Goal: Transaction & Acquisition: Purchase product/service

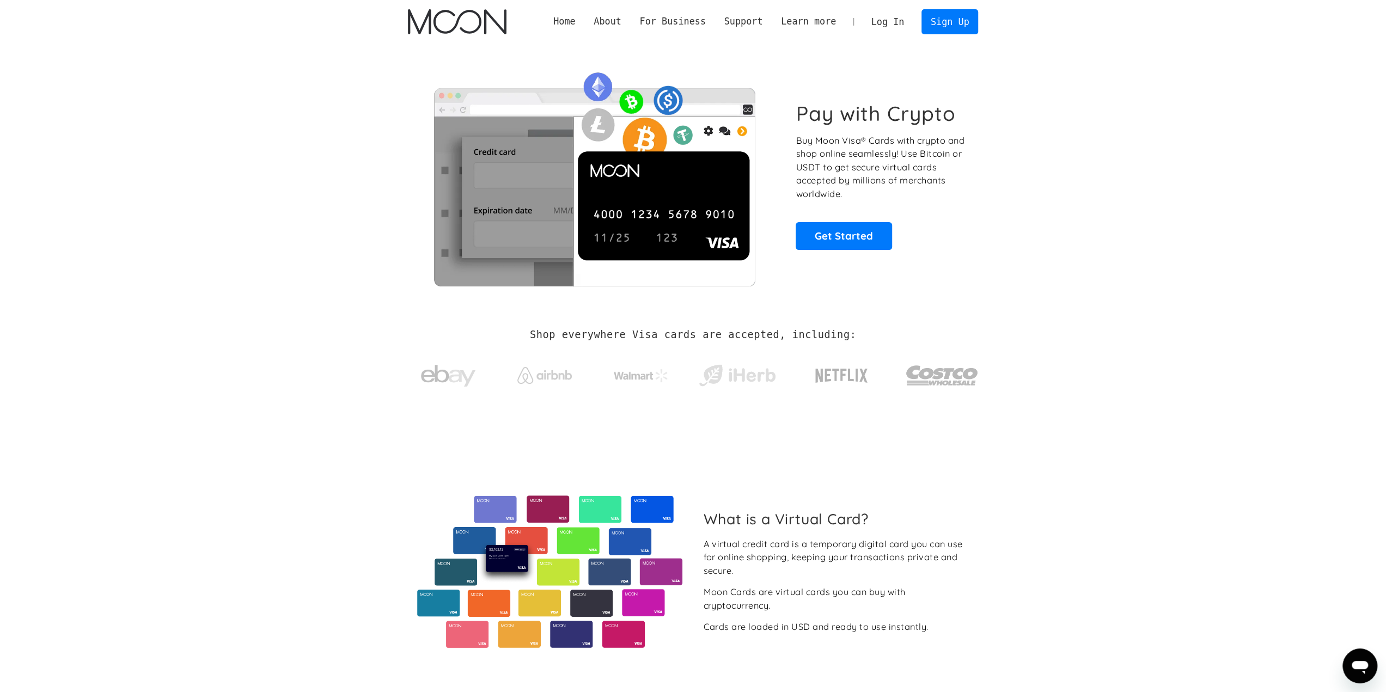
click at [405, 303] on div "Pay with Crypto Buy Moon Visa® Cards with crypto and shop online seamlessly! Us…" at bounding box center [693, 176] width 603 height 264
click at [937, 23] on link "Sign Up" at bounding box center [949, 21] width 57 height 25
click at [835, 242] on link "Get Started" at bounding box center [844, 235] width 96 height 27
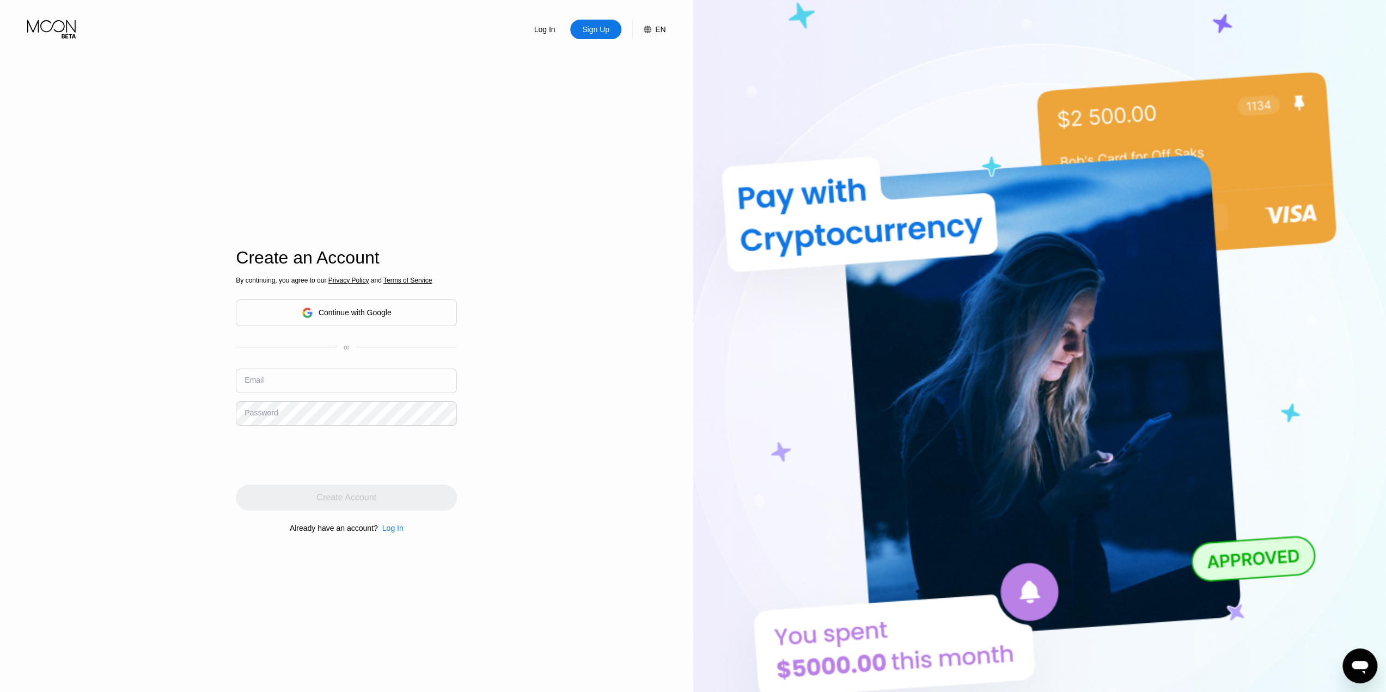
click at [384, 388] on input "text" at bounding box center [346, 381] width 221 height 25
drag, startPoint x: 355, startPoint y: 378, endPoint x: 158, endPoint y: 372, distance: 196.7
click at [158, 372] on div "Log In Sign Up EN Language Select an item Save Create an Account By continuing,…" at bounding box center [346, 380] width 693 height 761
type input "[EMAIL_ADDRESS][DOMAIN_NAME]"
click at [371, 503] on div "Create Account" at bounding box center [346, 497] width 59 height 11
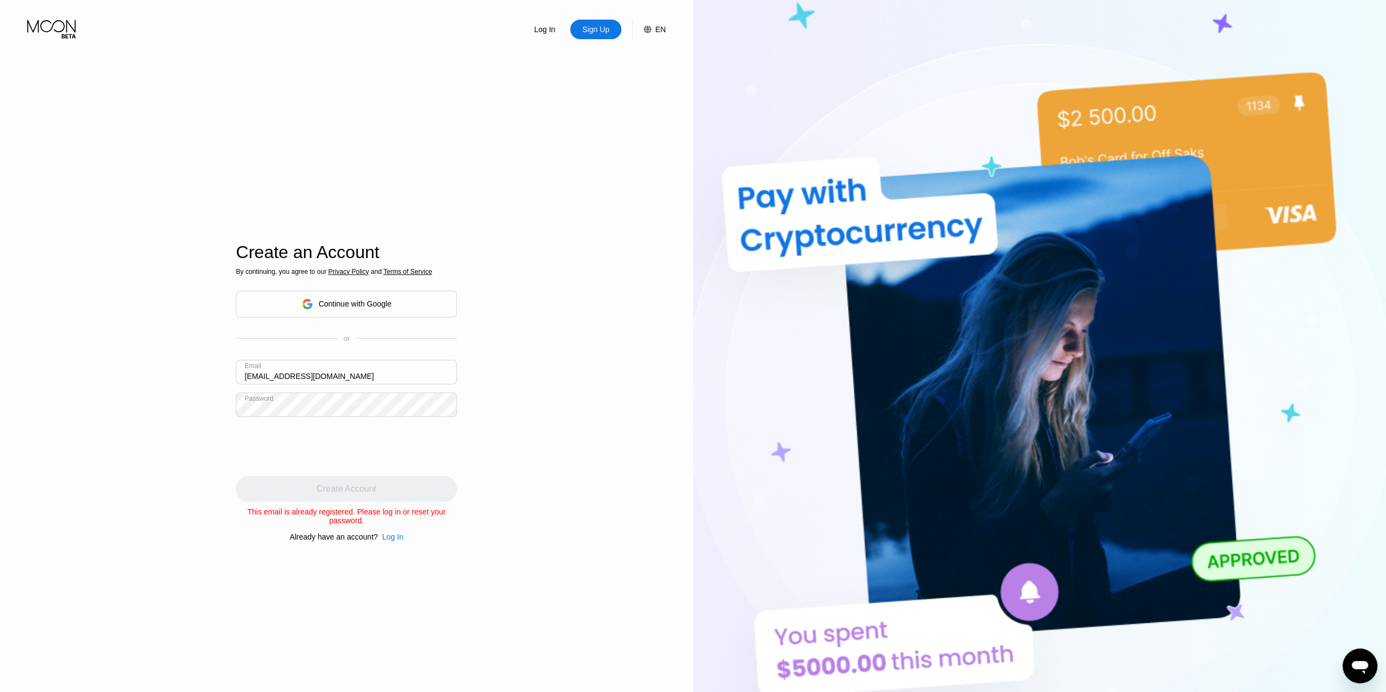
click at [550, 30] on div "Log In" at bounding box center [544, 29] width 23 height 11
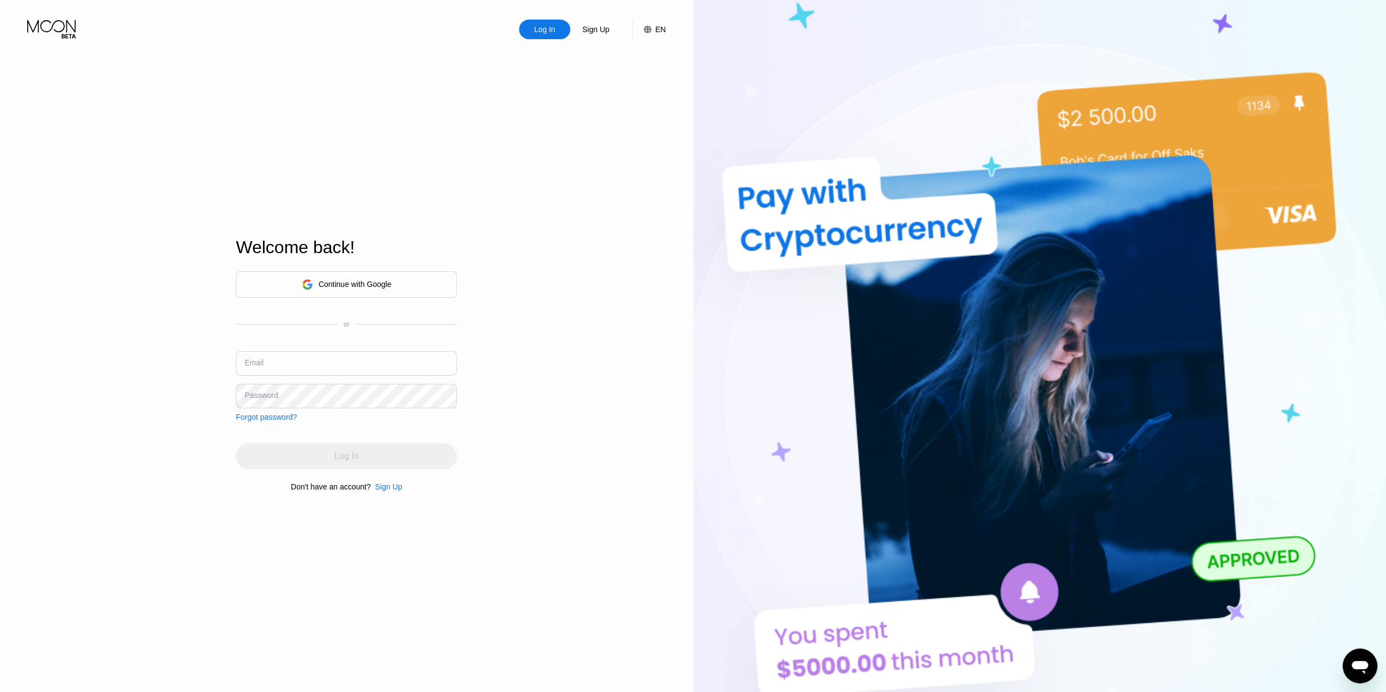
click at [321, 360] on input "text" at bounding box center [346, 363] width 221 height 25
type input "icphnx@gmail.com"
click at [382, 455] on div "Log In" at bounding box center [346, 456] width 221 height 26
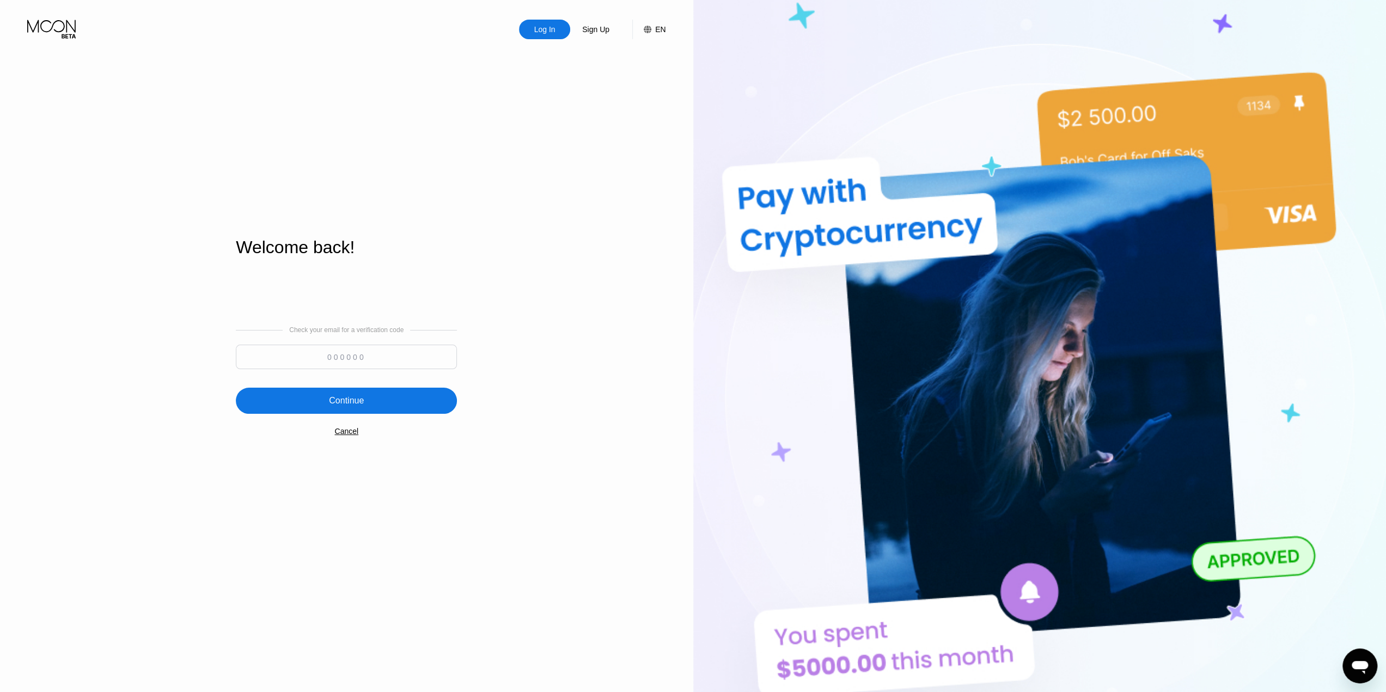
click at [380, 360] on input at bounding box center [346, 357] width 221 height 25
paste input "487441"
type input "487441"
click at [396, 397] on div "Continue" at bounding box center [346, 401] width 221 height 26
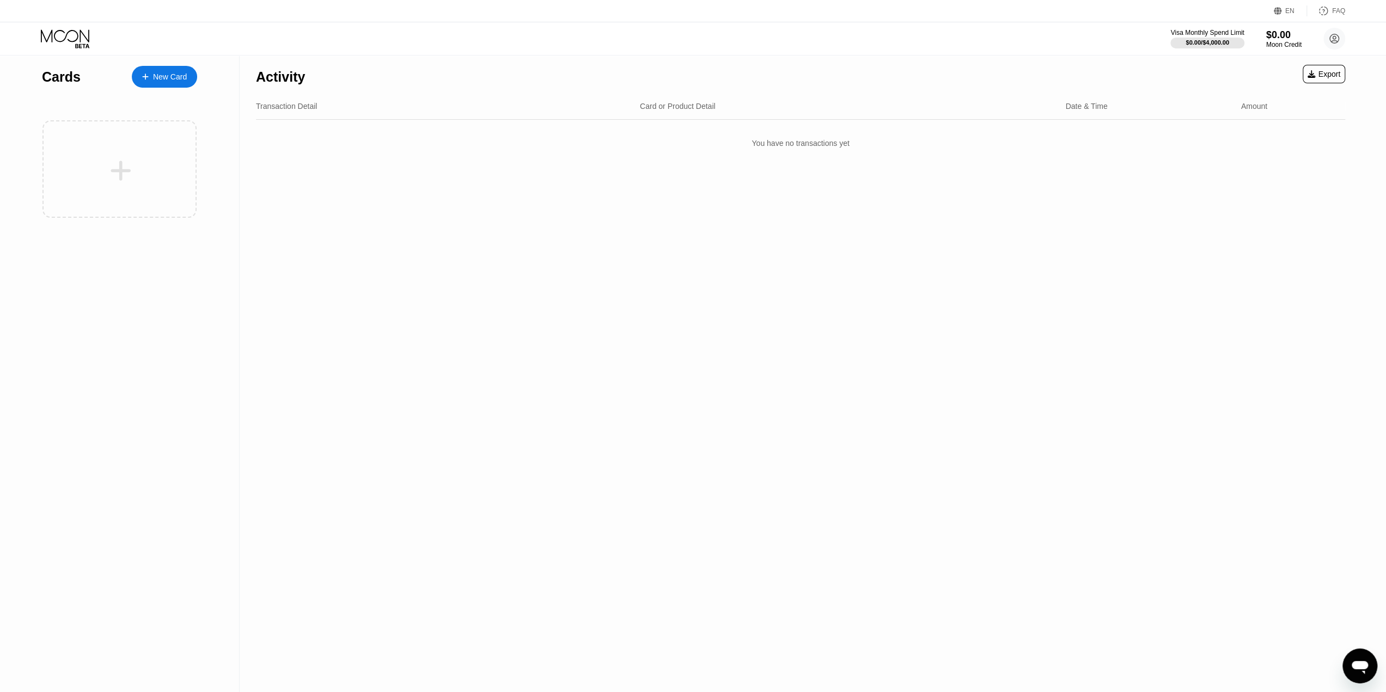
click at [162, 76] on div "New Card" at bounding box center [170, 76] width 34 height 9
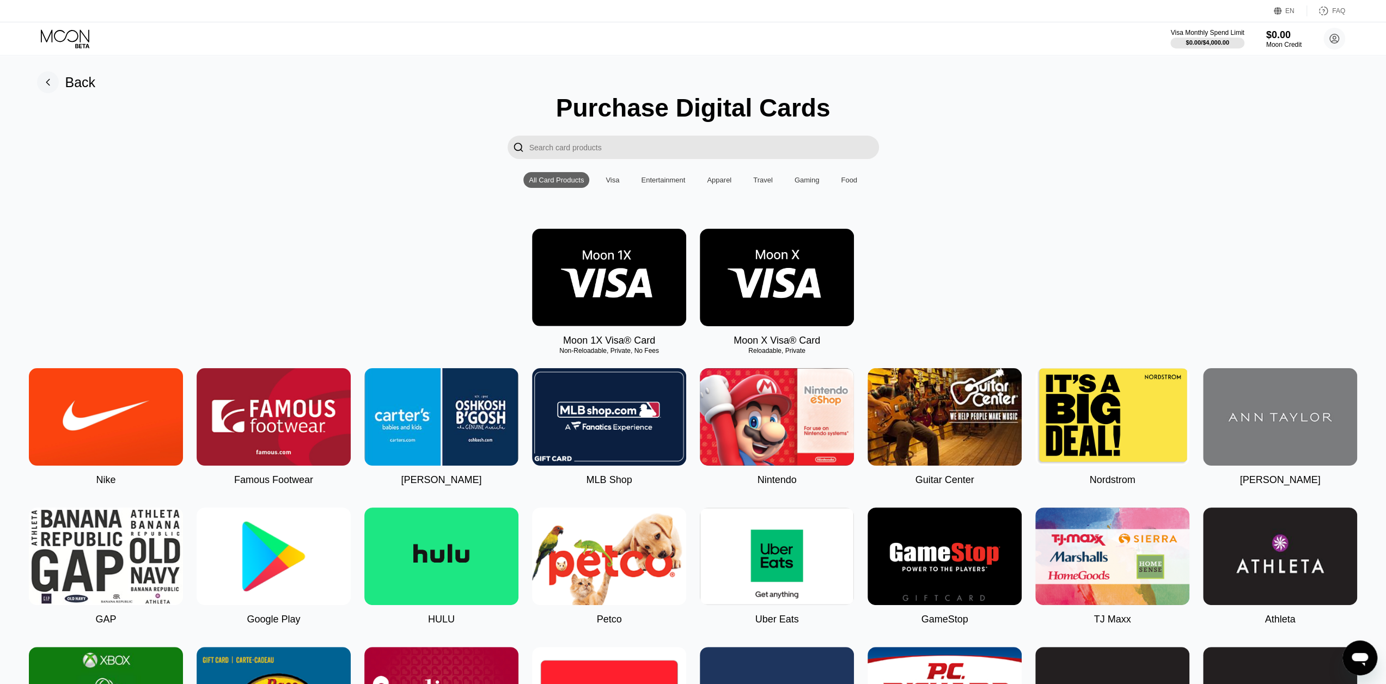
click at [613, 276] on img at bounding box center [609, 277] width 154 height 97
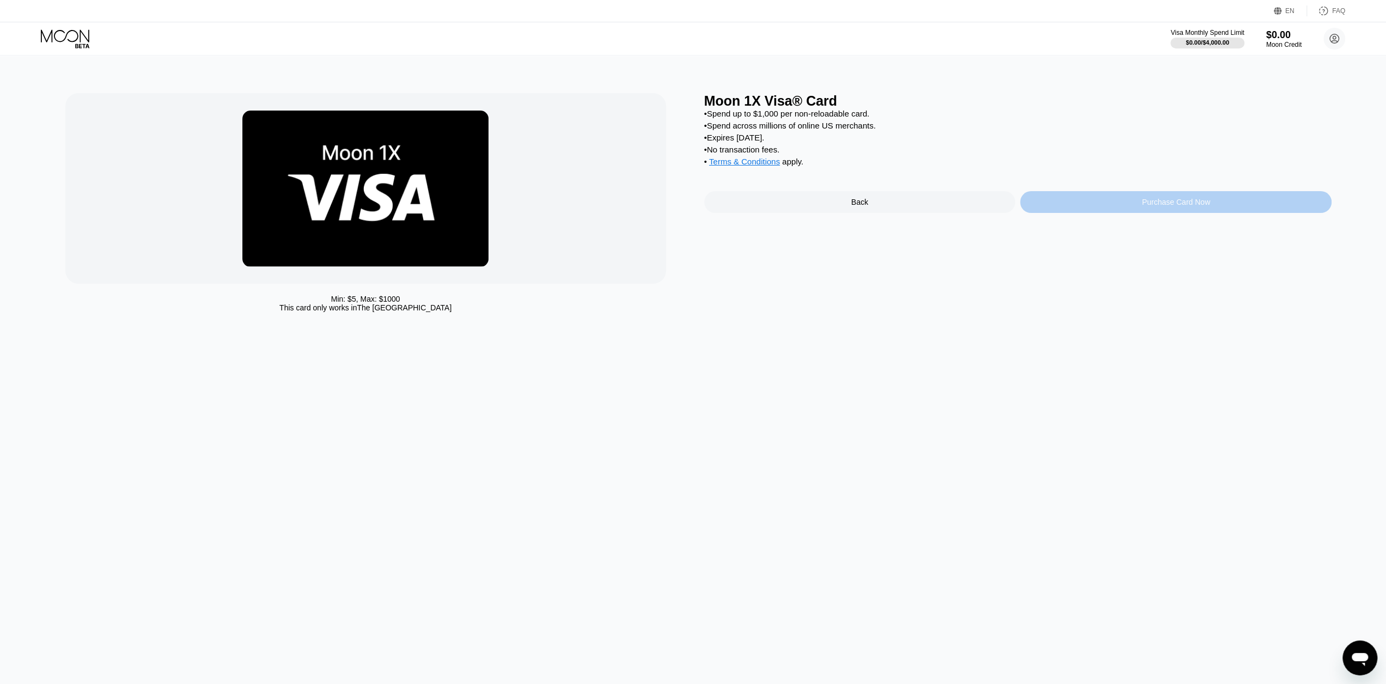
click at [1138, 213] on div "Purchase Card Now" at bounding box center [1175, 202] width 311 height 22
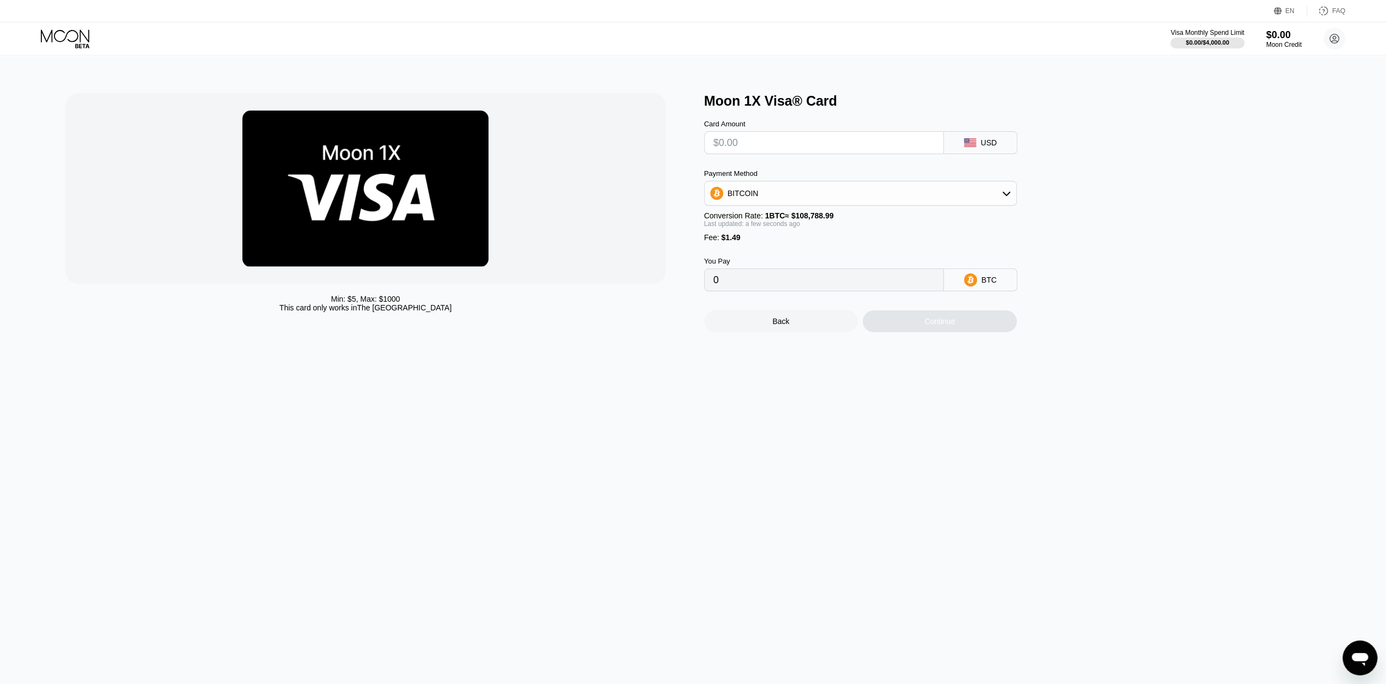
click at [1005, 196] on icon at bounding box center [1006, 193] width 9 height 9
click at [1013, 194] on div "BITCOIN" at bounding box center [860, 193] width 311 height 22
click at [761, 145] on input "text" at bounding box center [823, 143] width 221 height 22
type input "$15"
type input "0.00015158"
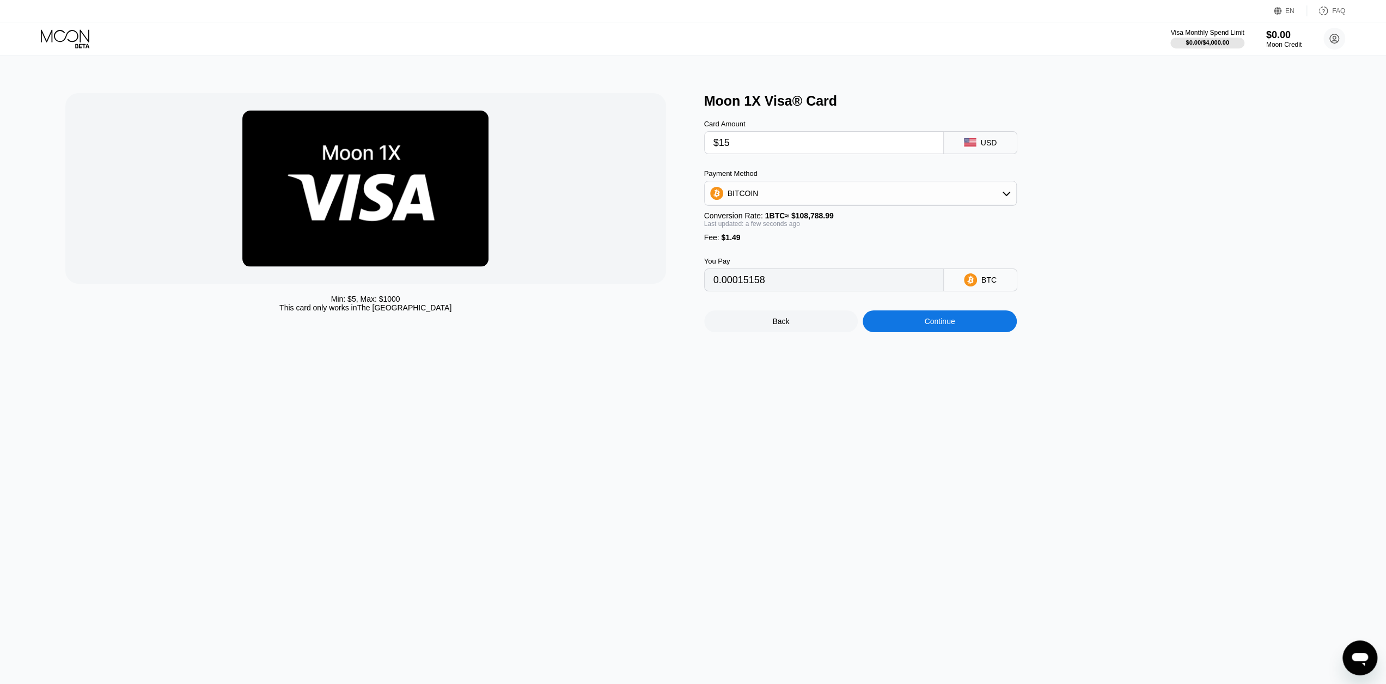
type input "$15"
click at [841, 177] on div "Payment Method" at bounding box center [860, 173] width 313 height 8
click at [901, 199] on div "BITCOIN" at bounding box center [860, 193] width 311 height 22
type input "0.00015165"
click at [432, 461] on div "Min: $ 5 , Max: $ 1000 This card only works in The United States Moon 1X Visa® …" at bounding box center [693, 369] width 1394 height 629
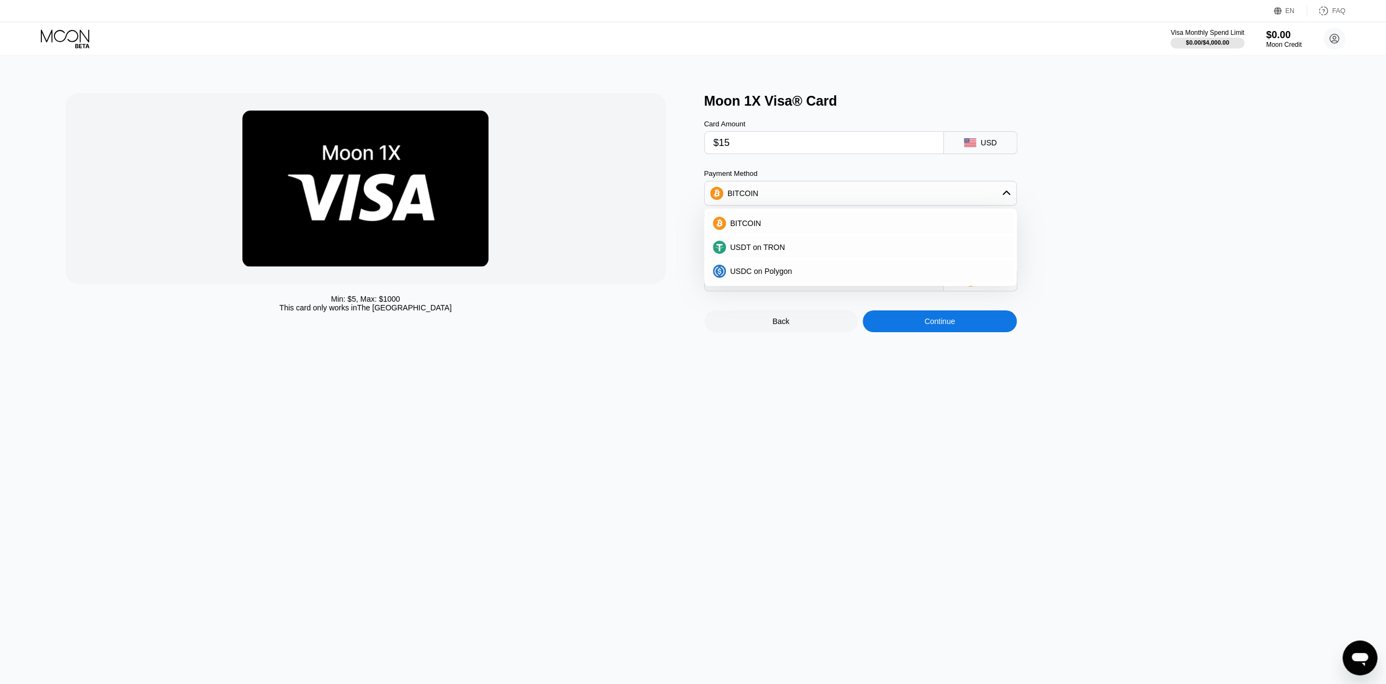
type input "0.00015175"
click at [750, 246] on div "USDT on TRON" at bounding box center [860, 247] width 306 height 22
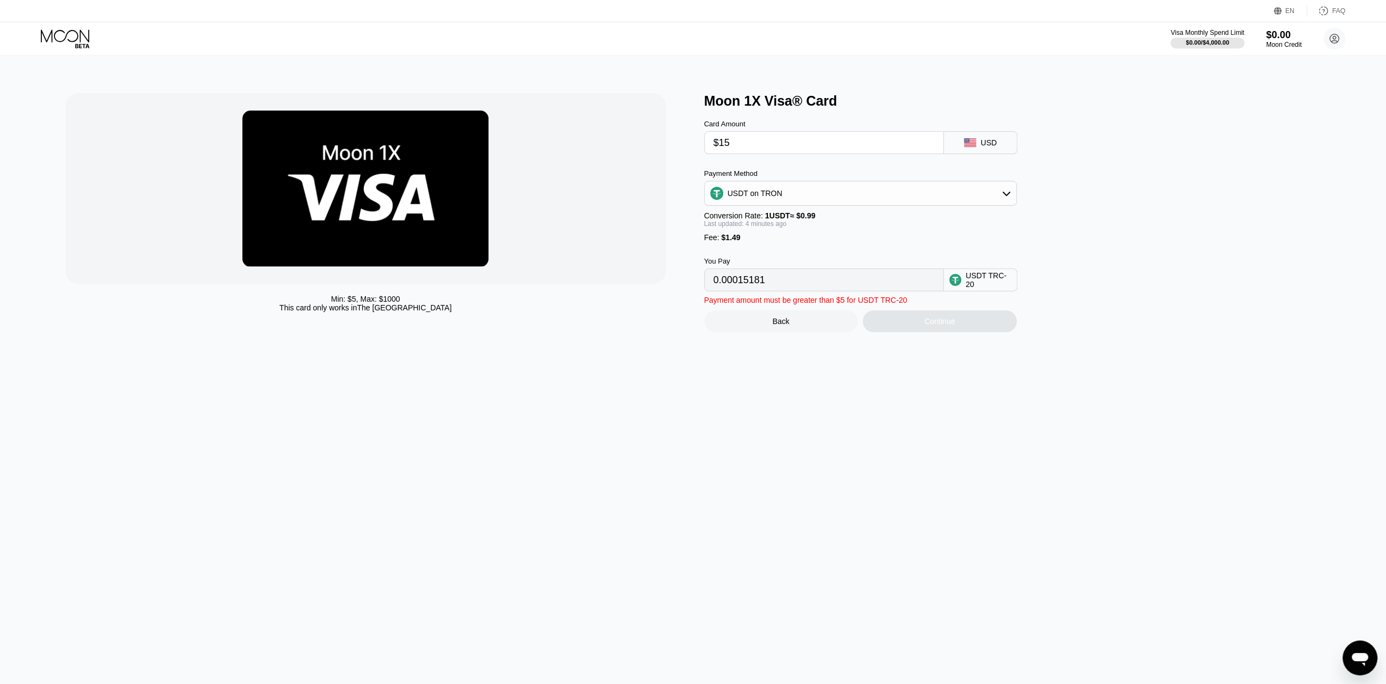
type input "16.66"
drag, startPoint x: 739, startPoint y: 143, endPoint x: 723, endPoint y: 142, distance: 16.3
click at [723, 142] on input "$15" at bounding box center [823, 143] width 221 height 22
type input "$14"
type input "15.65"
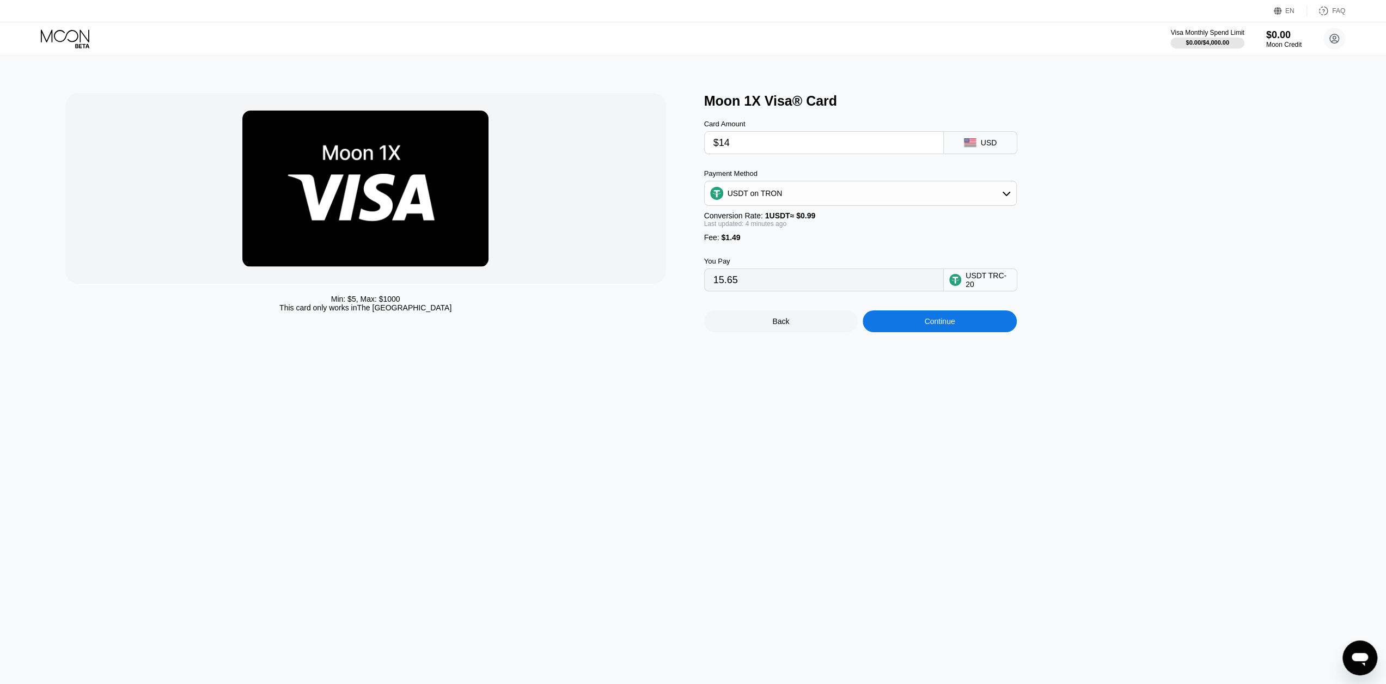
type input "$1"
type input "2.52"
type input "$13"
type input "14.64"
click at [729, 147] on input "$13" at bounding box center [823, 143] width 221 height 22
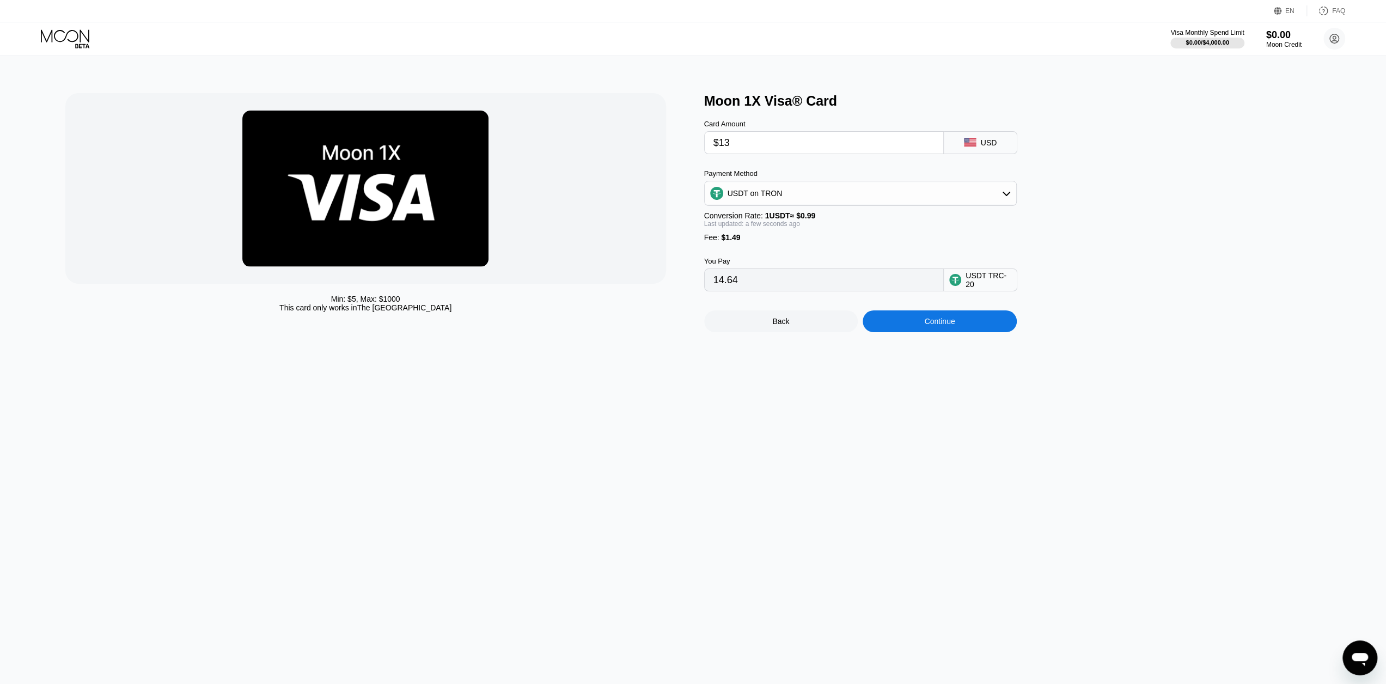
click at [909, 332] on div "Continue" at bounding box center [940, 321] width 154 height 22
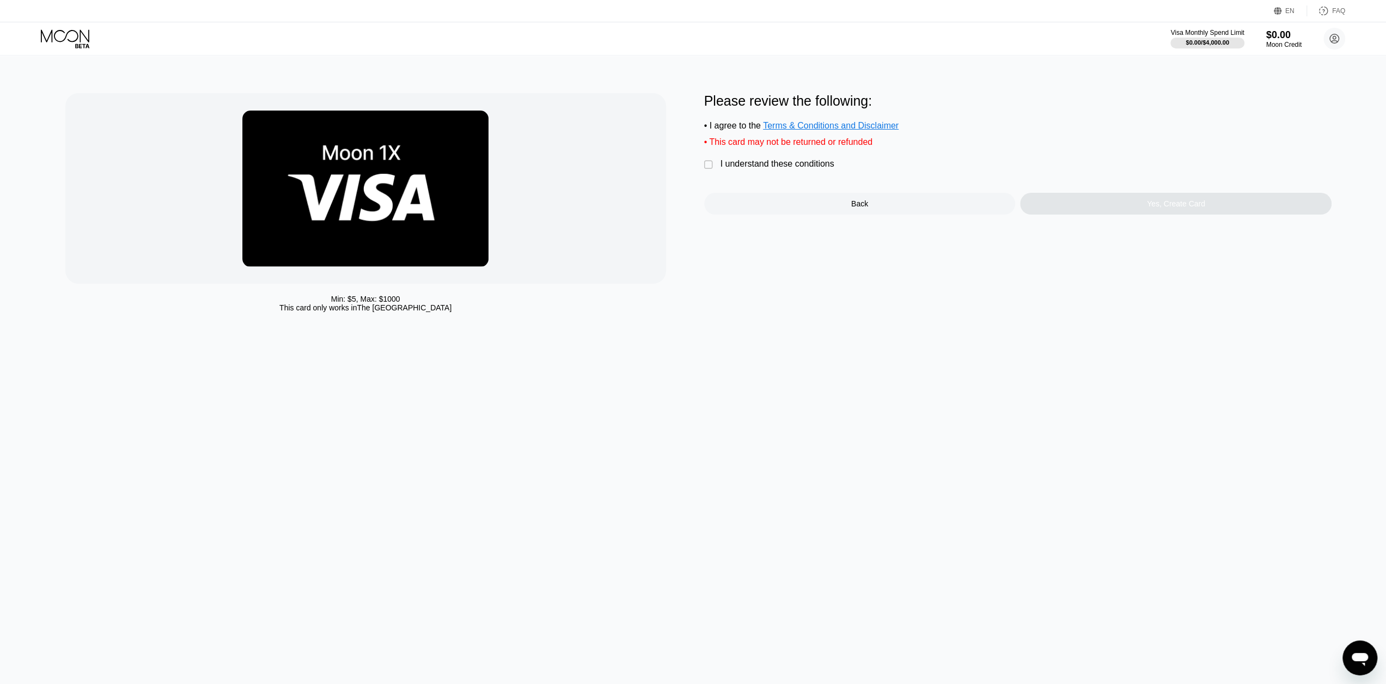
click at [707, 165] on div " I understand these conditions" at bounding box center [772, 164] width 136 height 11
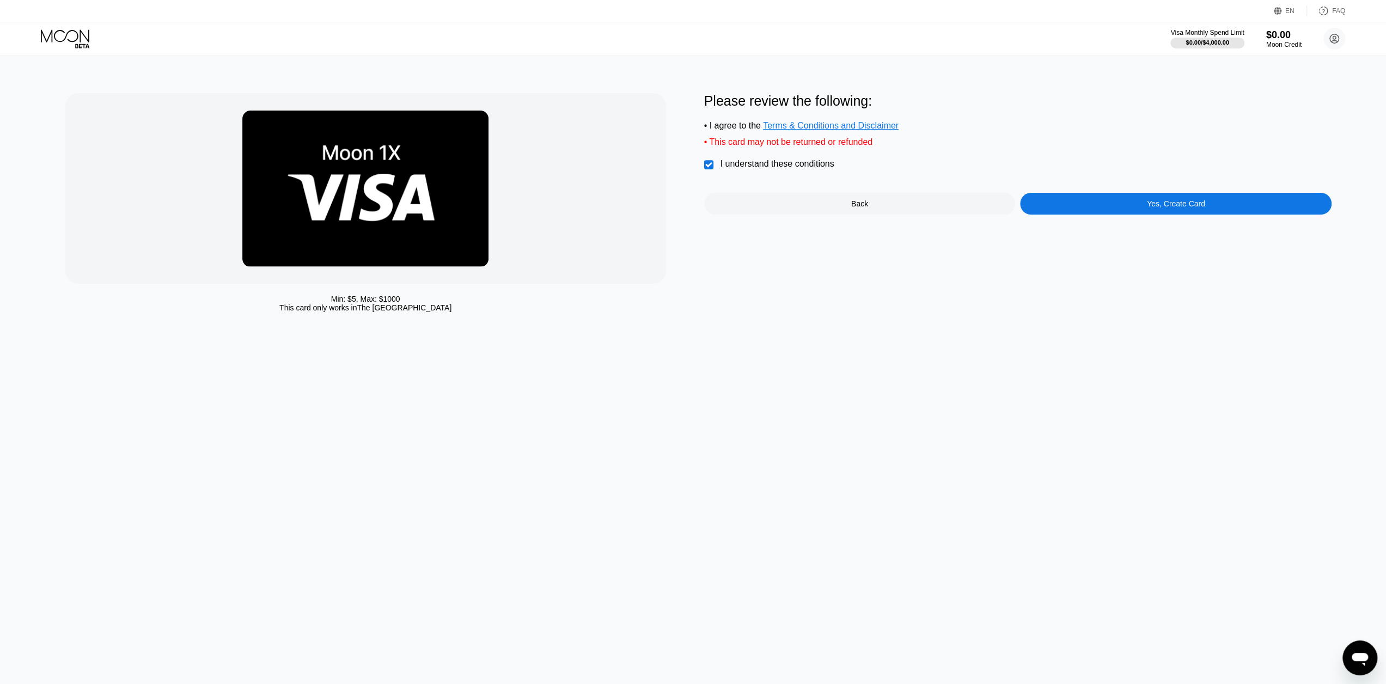
click at [779, 212] on div "Back" at bounding box center [859, 204] width 311 height 22
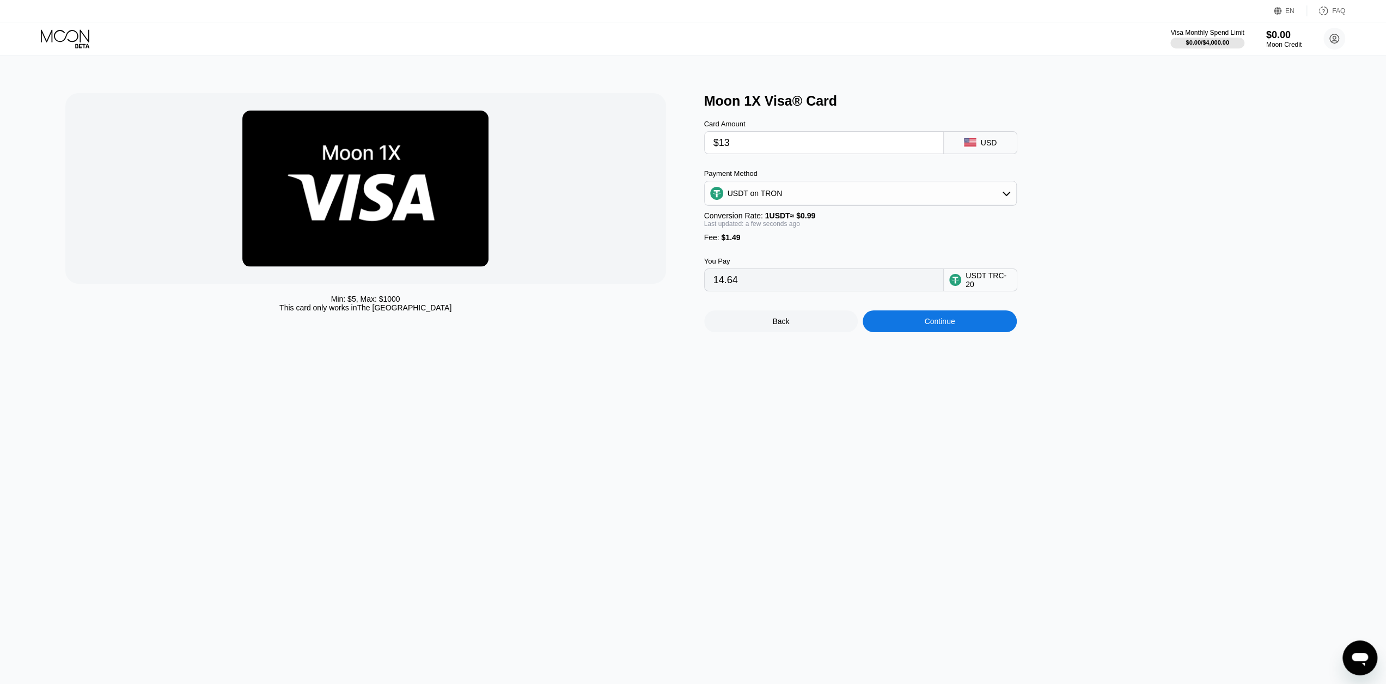
drag, startPoint x: 730, startPoint y: 146, endPoint x: 723, endPoint y: 146, distance: 6.5
click at [723, 146] on input "$13" at bounding box center [823, 143] width 221 height 22
type input "$12"
type input "13.63"
drag, startPoint x: 731, startPoint y: 146, endPoint x: 723, endPoint y: 146, distance: 7.6
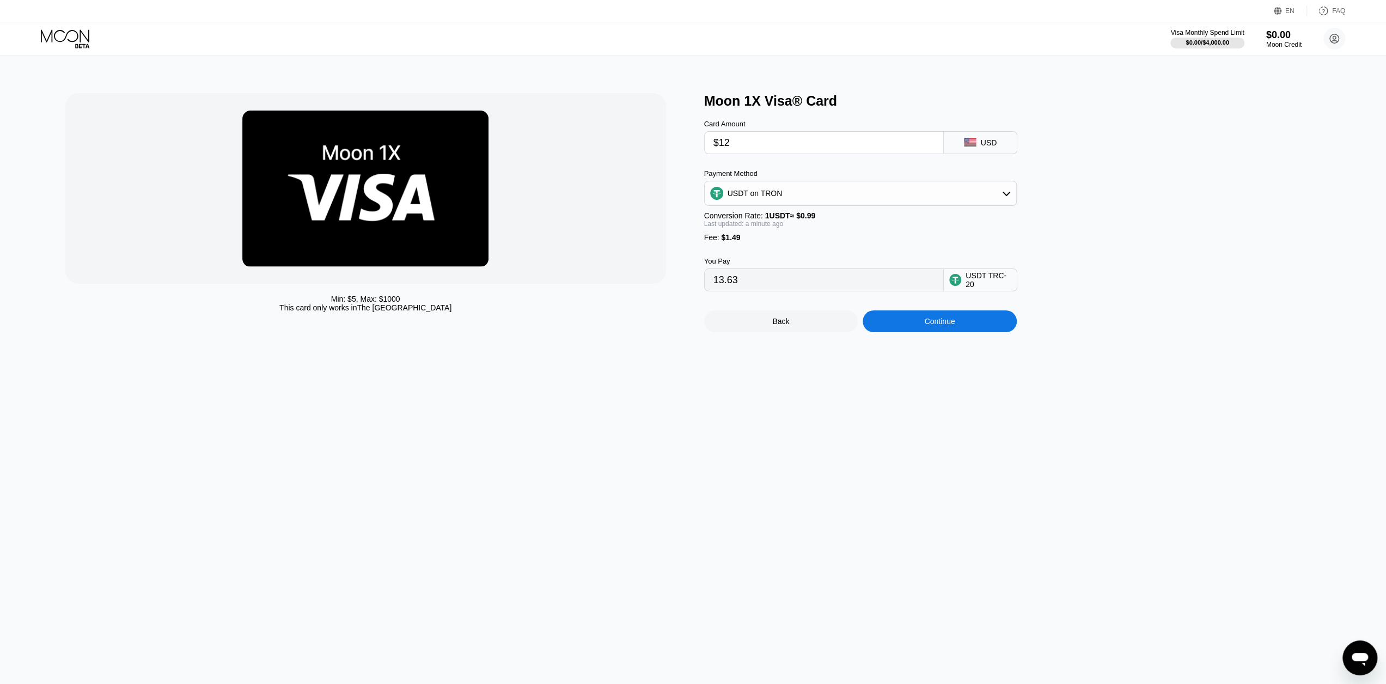
click at [723, 146] on input "$12" at bounding box center [823, 143] width 221 height 22
type input "$13"
type input "14.64"
click at [947, 326] on div "Continue" at bounding box center [939, 321] width 30 height 9
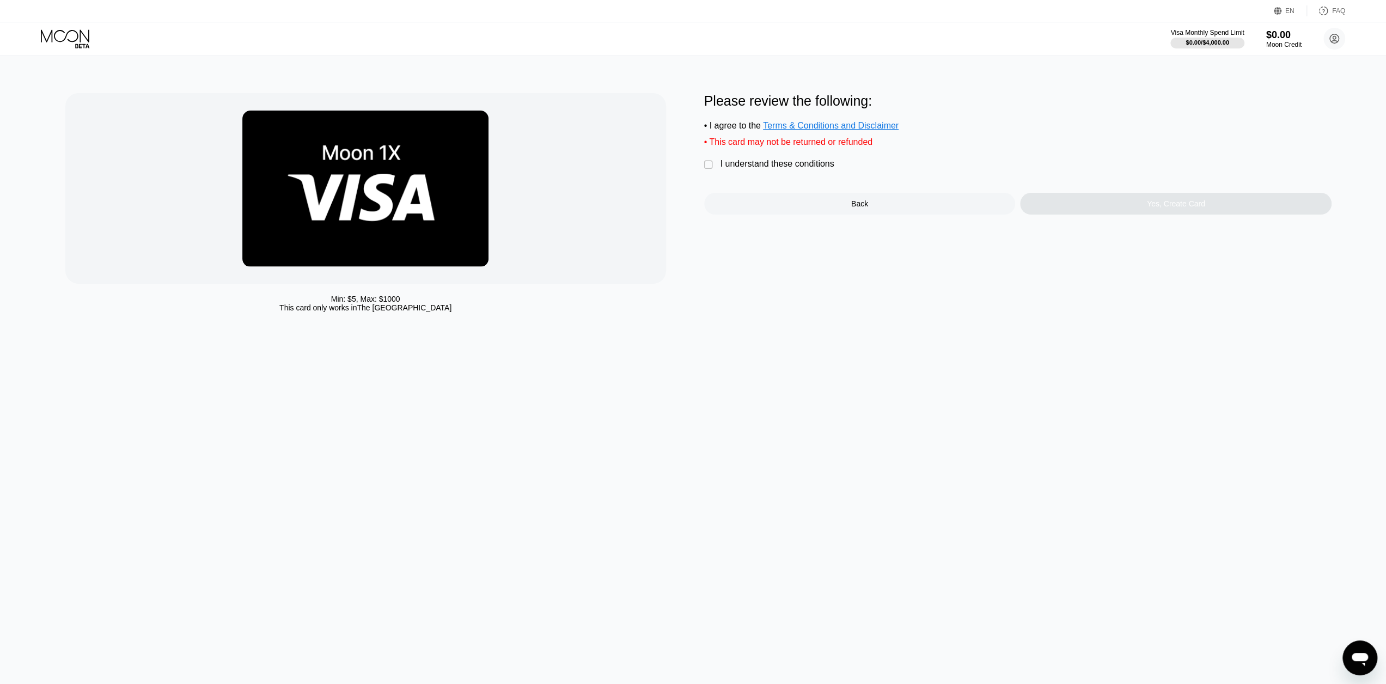
click at [710, 170] on div "" at bounding box center [709, 165] width 11 height 11
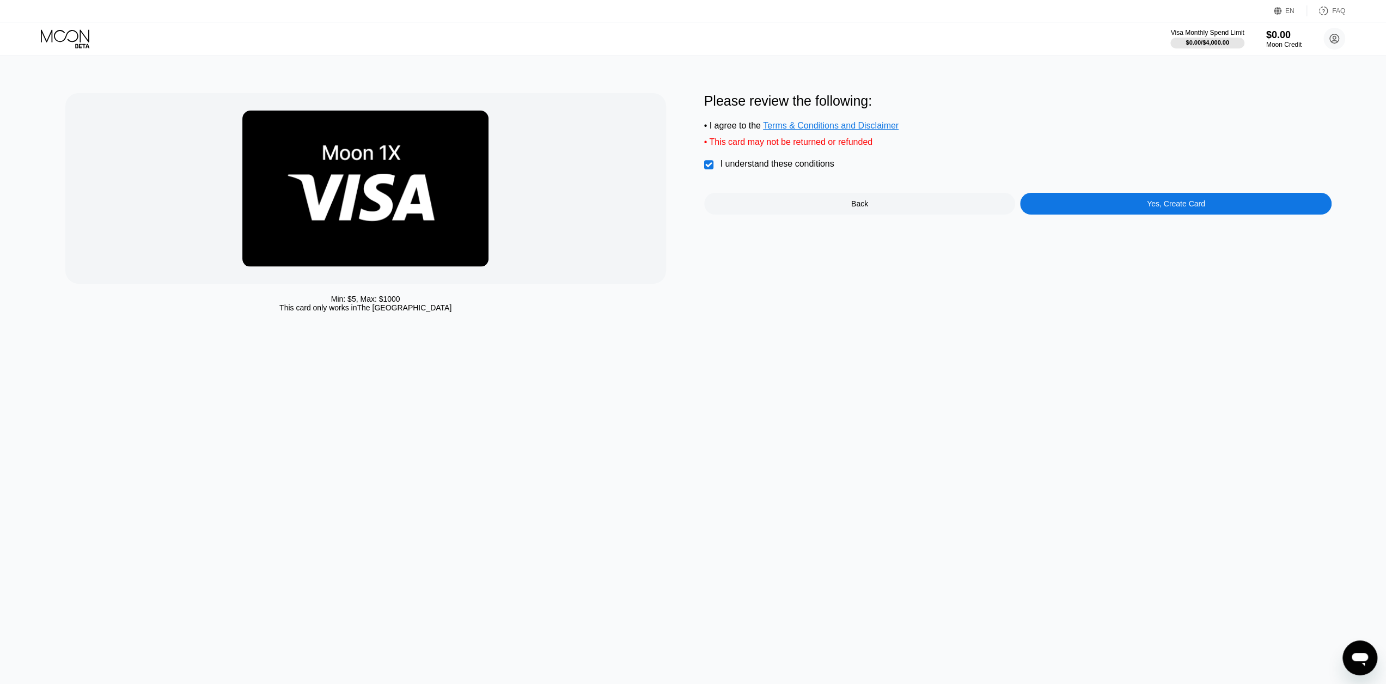
click at [1096, 215] on div "Yes, Create Card" at bounding box center [1175, 204] width 311 height 22
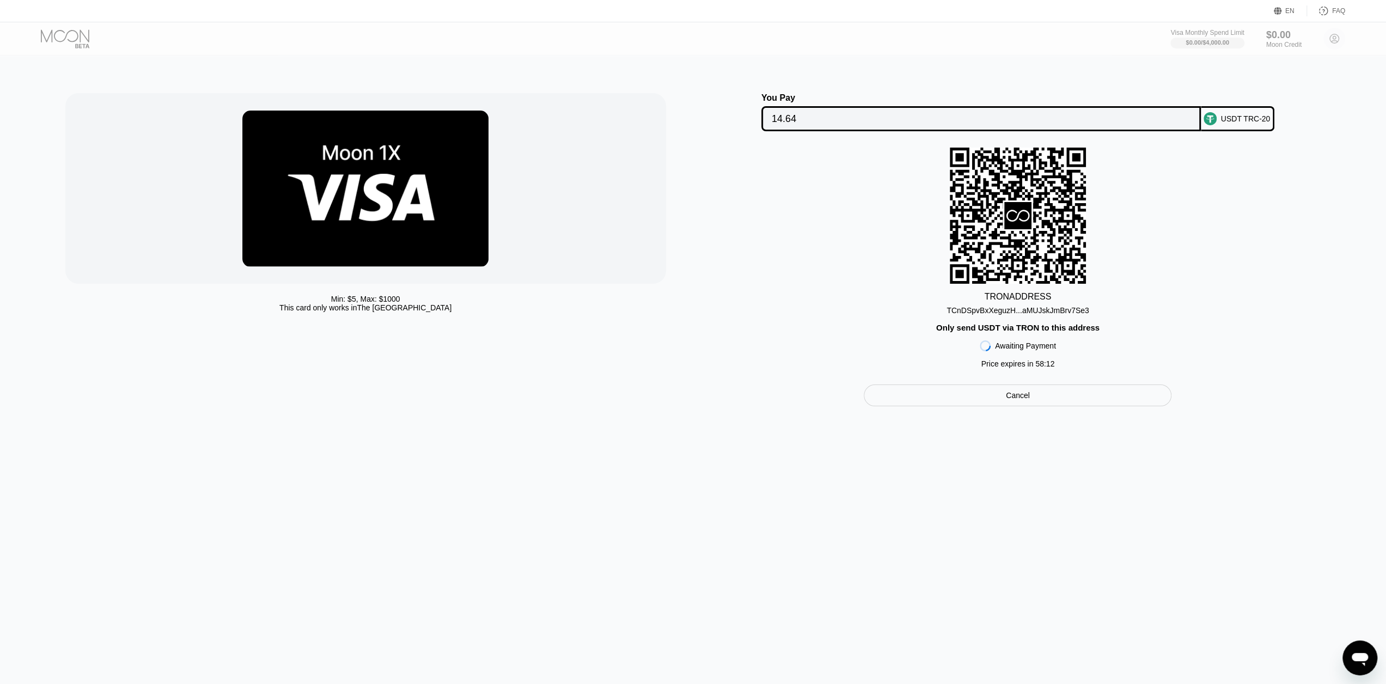
click at [924, 113] on input "14.64" at bounding box center [981, 119] width 419 height 22
click at [971, 402] on div "Cancel" at bounding box center [1018, 395] width 308 height 22
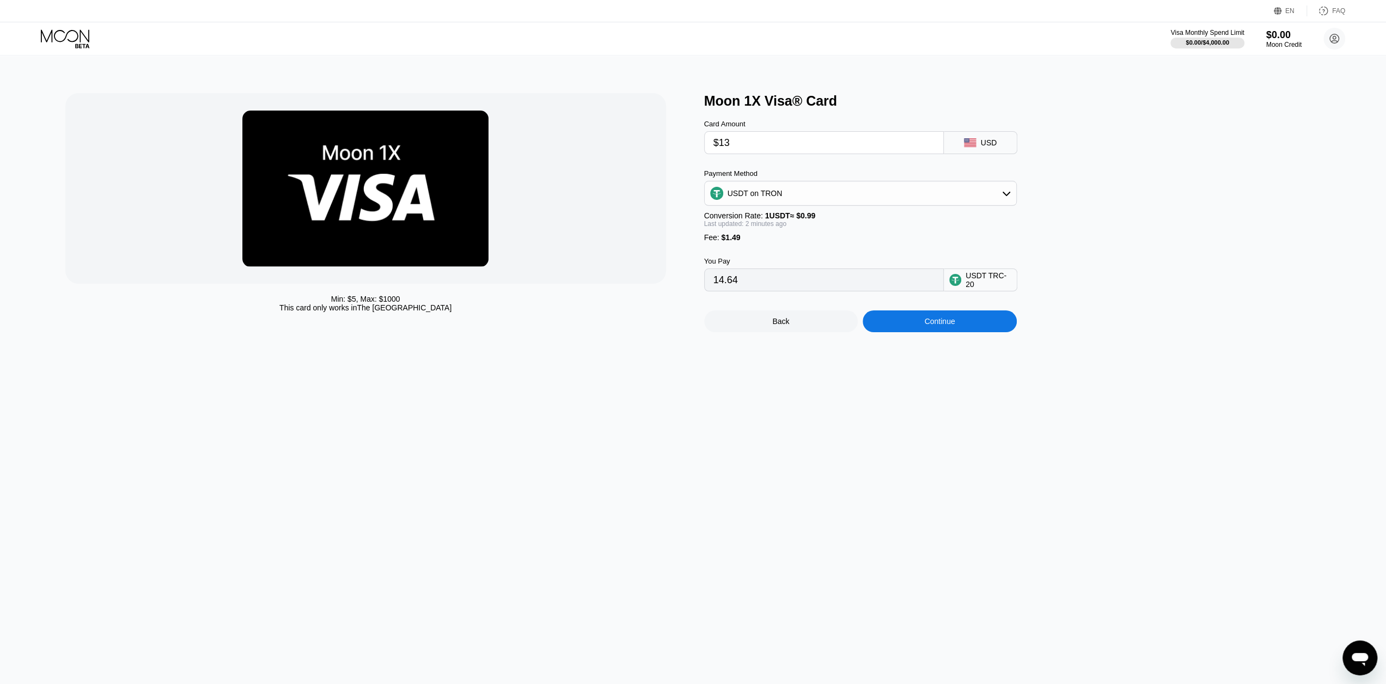
drag, startPoint x: 732, startPoint y: 146, endPoint x: 723, endPoint y: 146, distance: 9.3
click at [723, 146] on input "$13" at bounding box center [823, 143] width 221 height 22
type input "$10"
type input "11.61"
type input "$10"
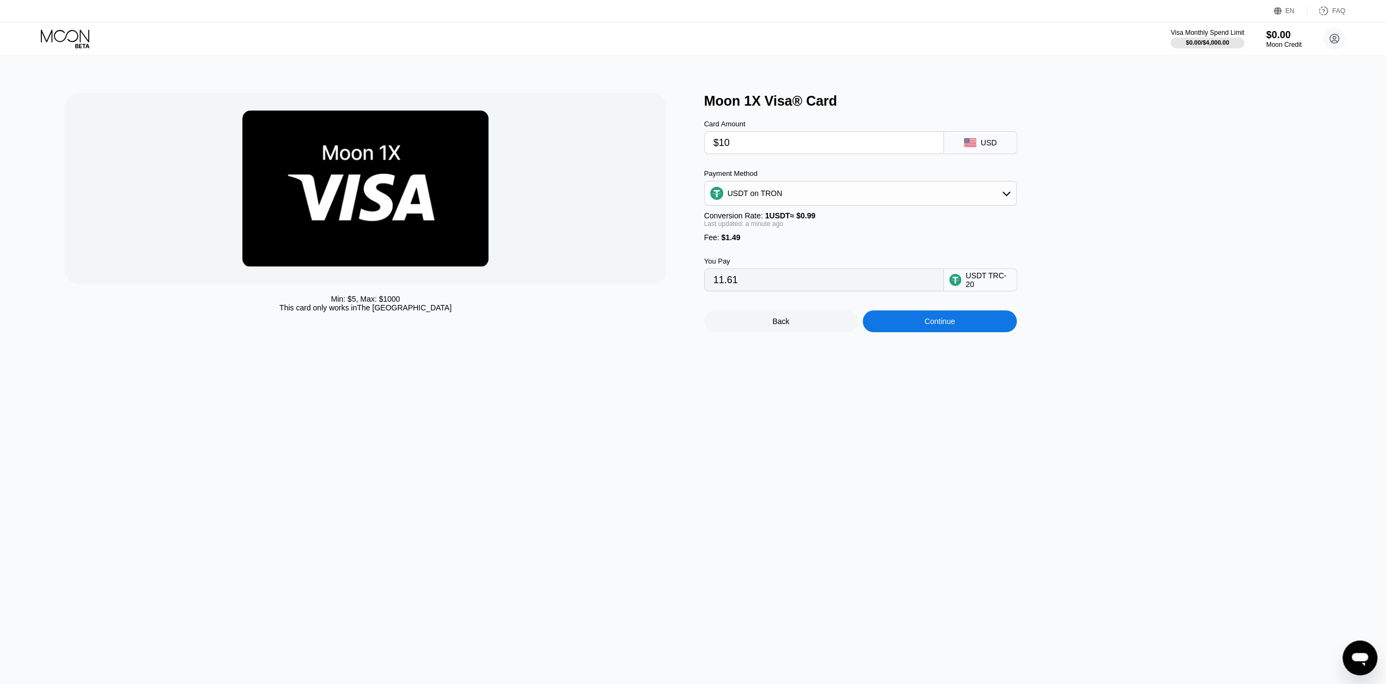
drag, startPoint x: 736, startPoint y: 144, endPoint x: 724, endPoint y: 144, distance: 12.0
click at [724, 144] on input "$10" at bounding box center [823, 143] width 221 height 22
type input "$12"
type input "13.63"
type input "$12.3"
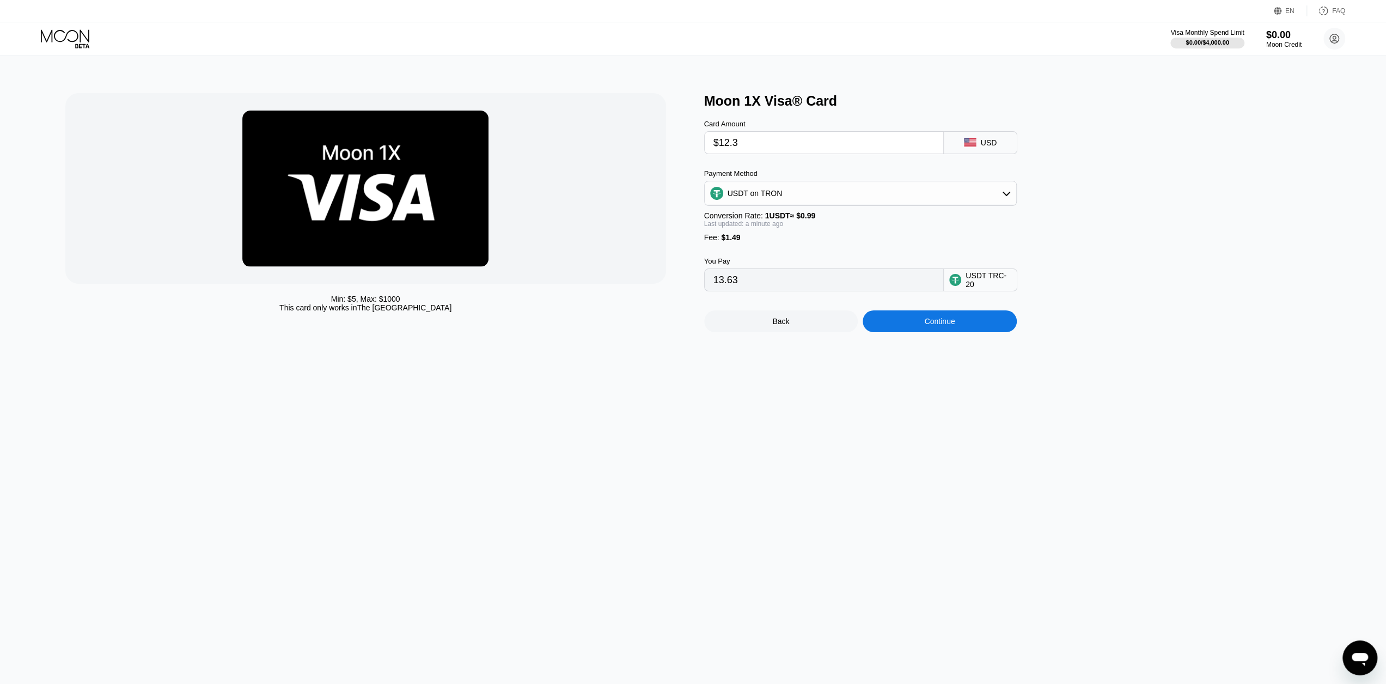
type input "13.93"
type input "$12.3"
click at [794, 242] on div "Fee : $1.49" at bounding box center [860, 237] width 313 height 9
click at [914, 331] on div "Continue" at bounding box center [940, 321] width 154 height 22
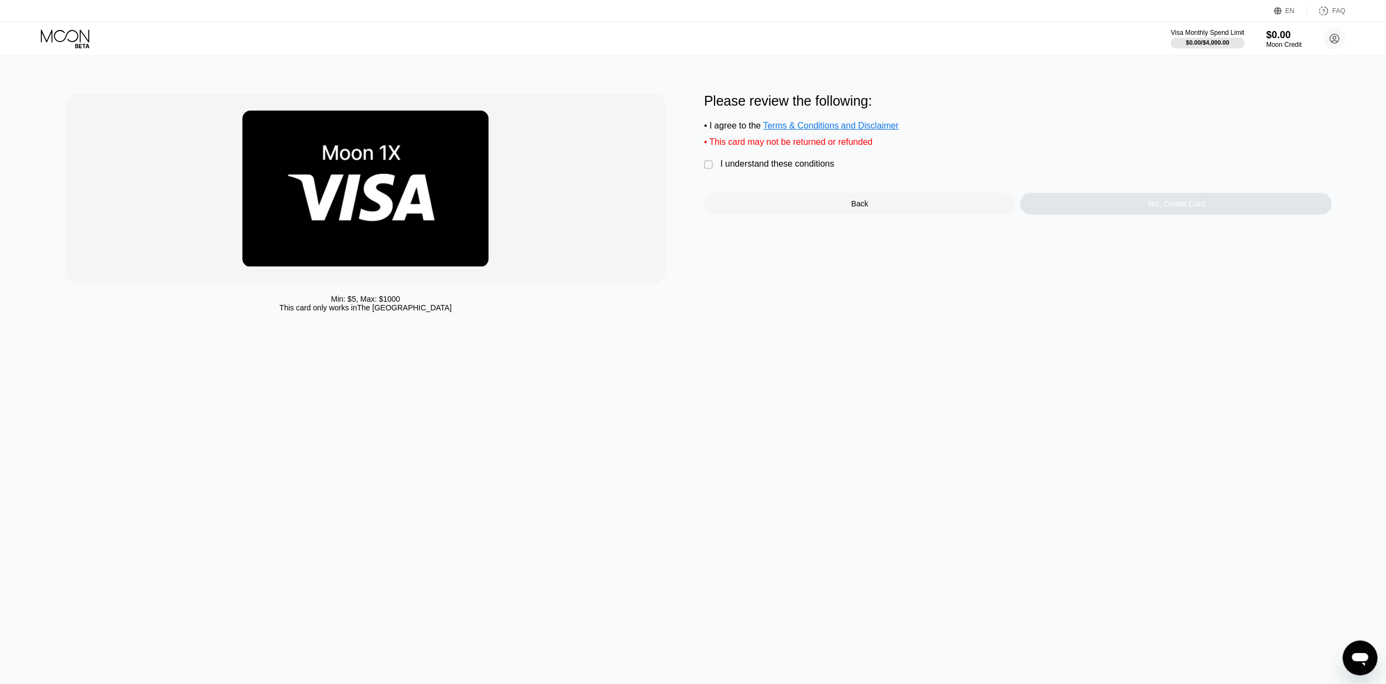
click at [735, 169] on div "I understand these conditions" at bounding box center [777, 164] width 114 height 10
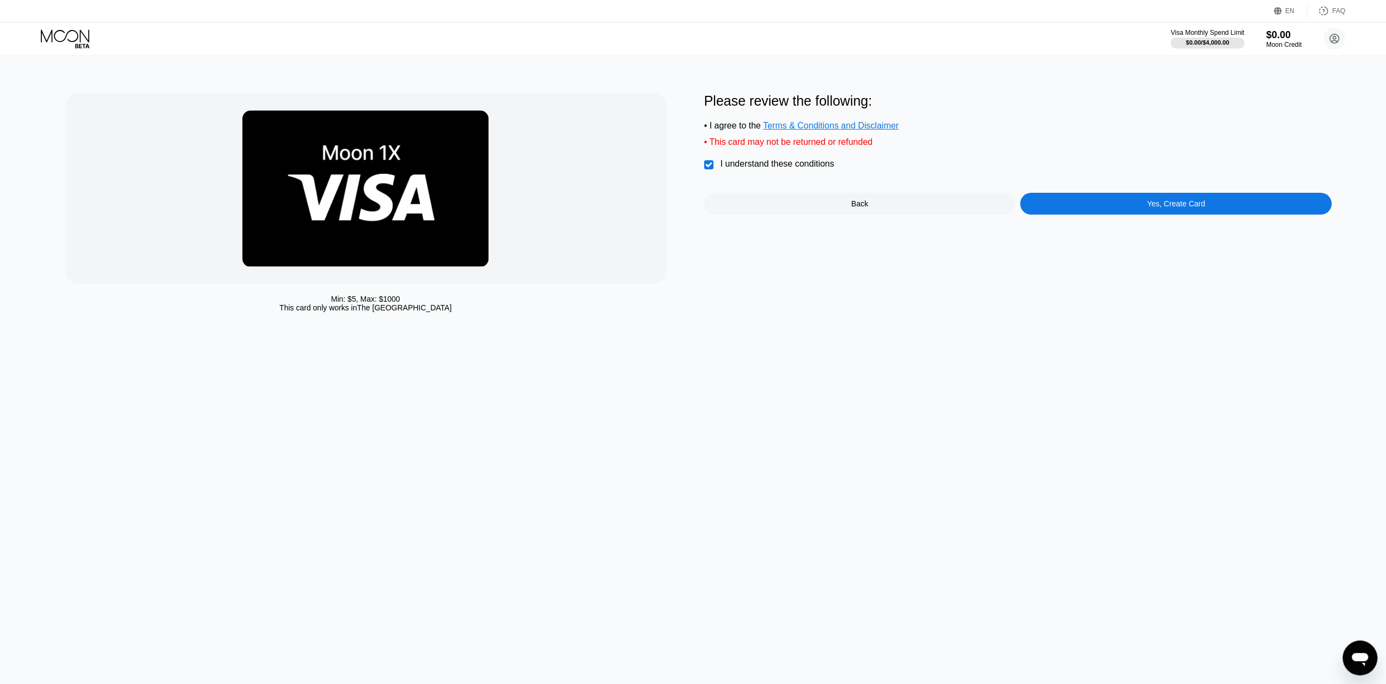
click at [1106, 209] on div "Yes, Create Card" at bounding box center [1175, 204] width 311 height 22
